Goal: Task Accomplishment & Management: Use online tool/utility

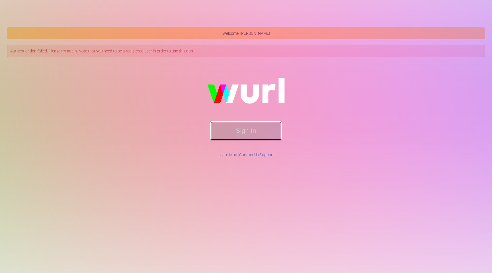
click at [253, 133] on button "Sign In" at bounding box center [246, 130] width 71 height 19
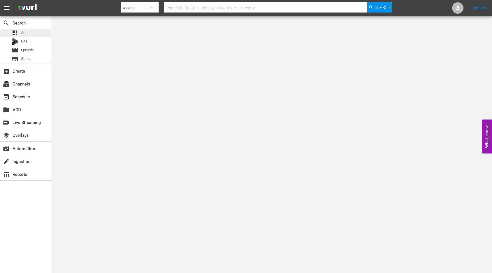
click at [33, 32] on div "apps Asset" at bounding box center [25, 33] width 51 height 8
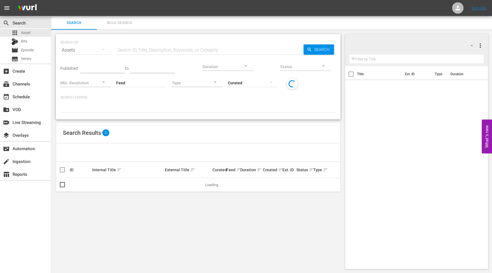
click at [146, 49] on input "text" at bounding box center [210, 50] width 188 height 14
type input "quick"
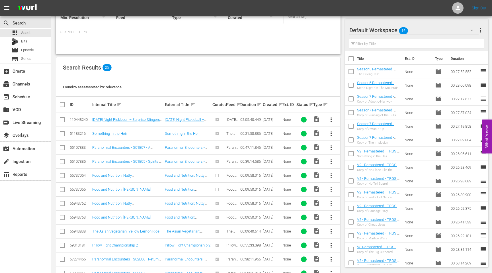
scroll to position [70, 0]
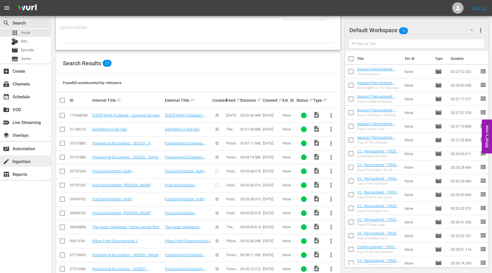
click at [21, 160] on div "create Ingestion" at bounding box center [16, 160] width 32 height 5
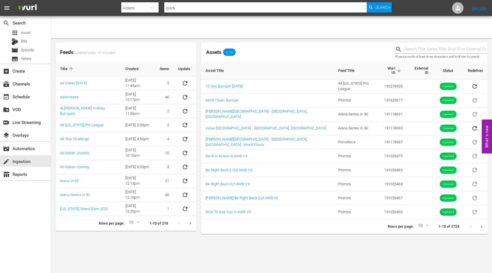
click at [243, 237] on body "menu Search By Assets Search ID, Title, Description, Keywords, or Category quic…" at bounding box center [246, 136] width 492 height 273
click at [30, 148] on div "movie_filter Automation" at bounding box center [16, 147] width 32 height 5
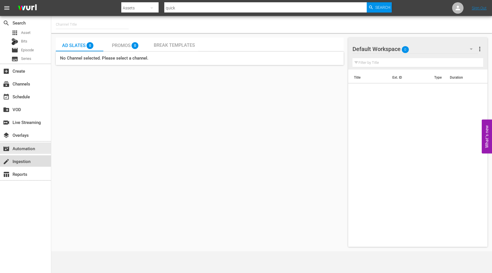
click at [24, 163] on div "create Ingestion" at bounding box center [16, 160] width 32 height 5
